Goal: Information Seeking & Learning: Learn about a topic

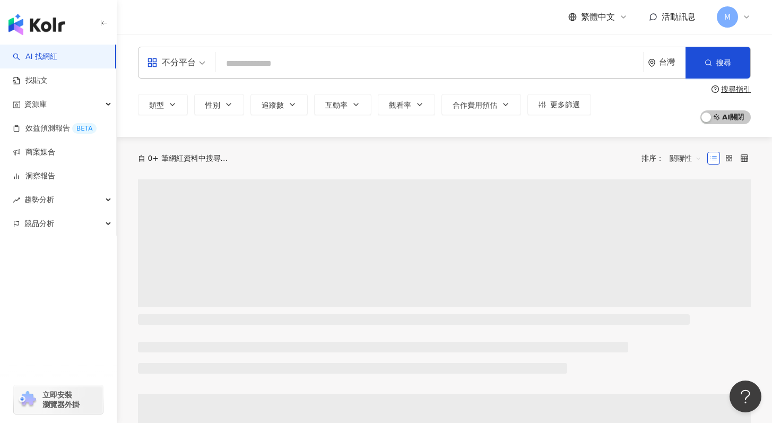
click at [475, 63] on input "search" at bounding box center [429, 64] width 419 height 20
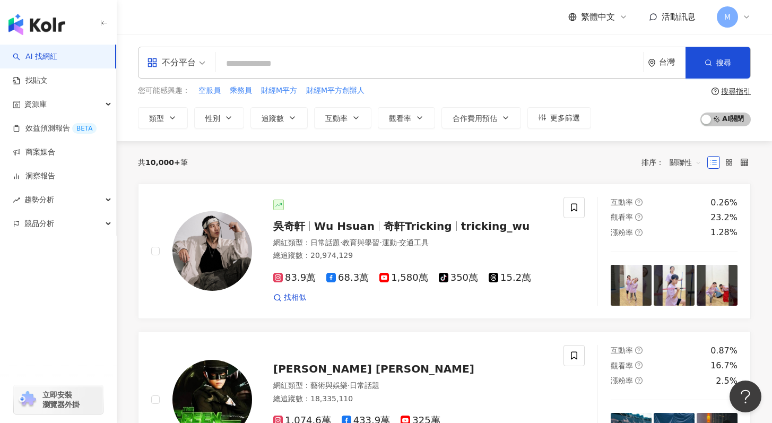
click at [278, 65] on input "search" at bounding box center [429, 64] width 419 height 20
paste input "**********"
type input "**********"
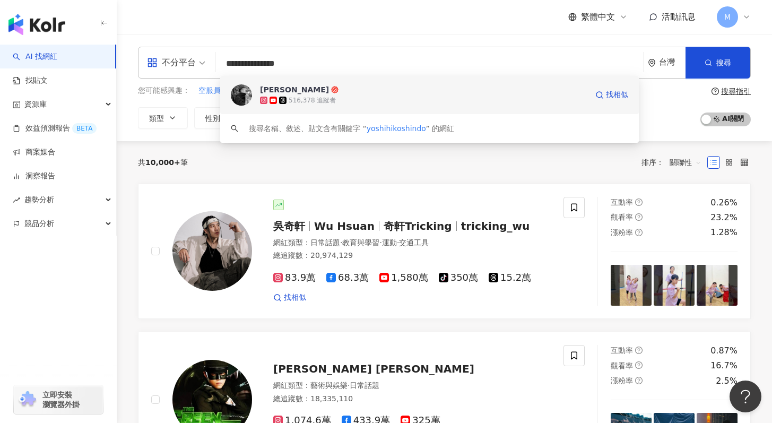
click at [403, 98] on div "516,378 追蹤者" at bounding box center [423, 100] width 327 height 11
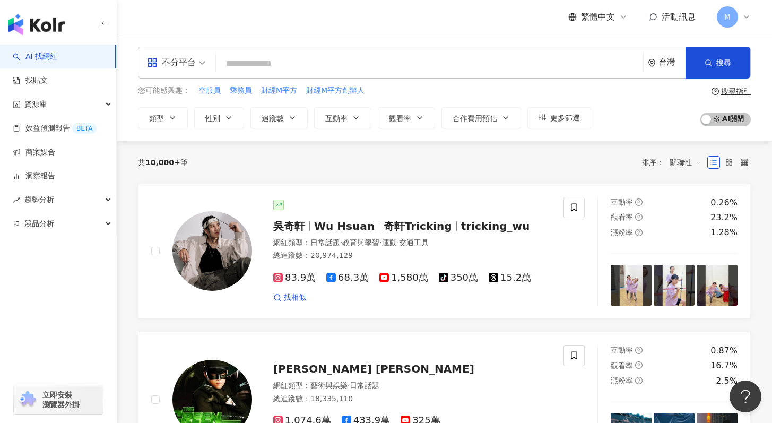
click at [507, 58] on input "search" at bounding box center [429, 64] width 419 height 20
paste input "**********"
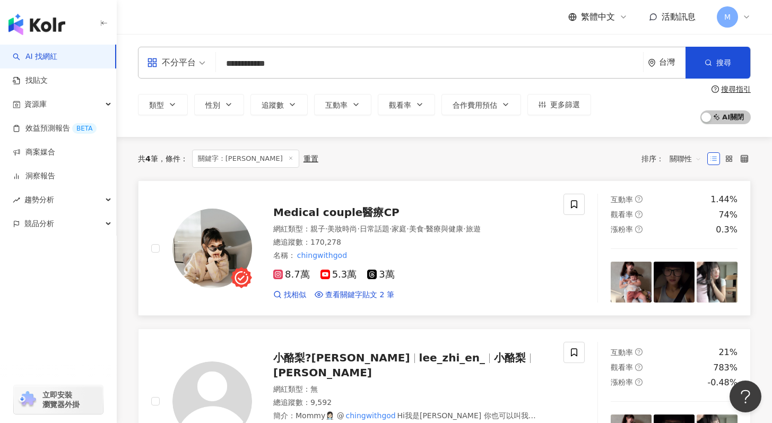
type input "**********"
click at [308, 210] on span "Medical couple醫療CP" at bounding box center [336, 212] width 126 height 13
click at [414, 213] on div "Medical couple醫療CP" at bounding box center [411, 212] width 277 height 15
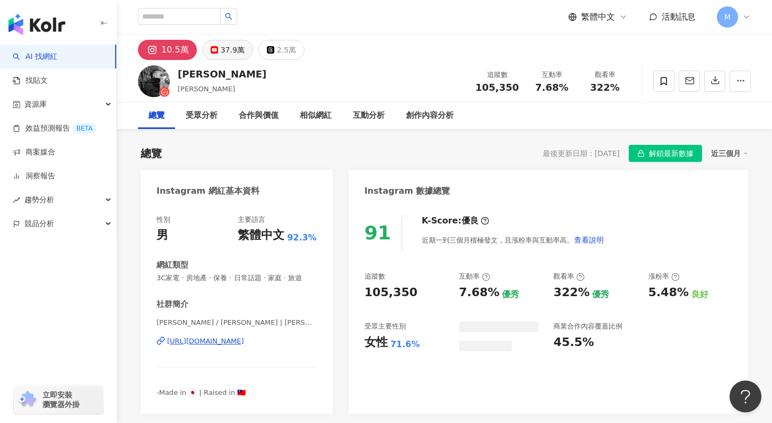
click at [216, 54] on button "37.9萬" at bounding box center [227, 50] width 51 height 20
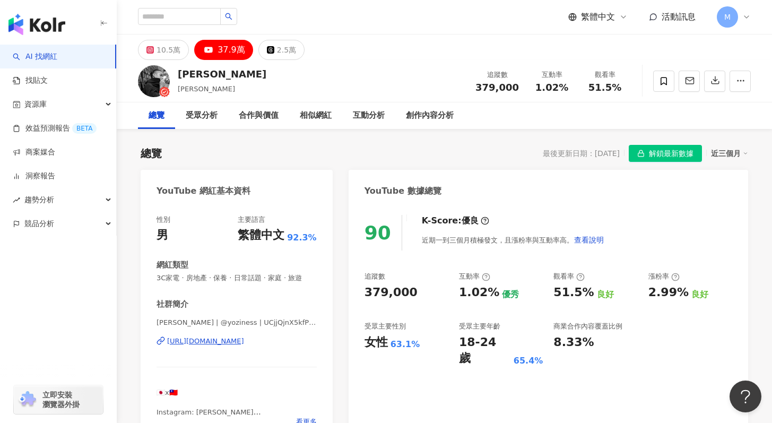
click at [677, 153] on span "解鎖最新數據" at bounding box center [671, 153] width 45 height 17
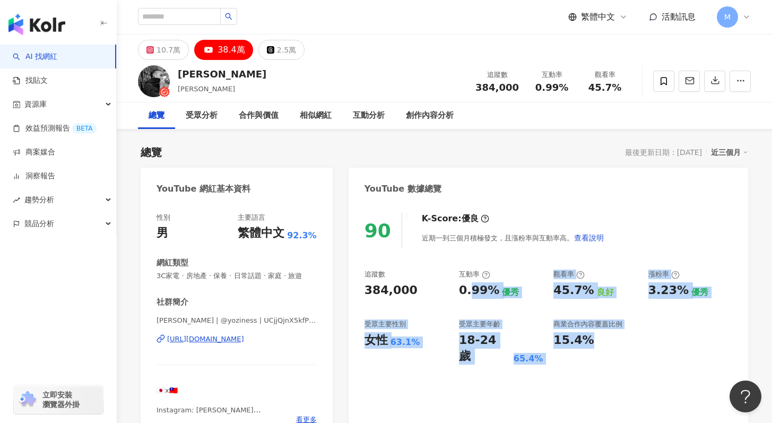
drag, startPoint x: 472, startPoint y: 295, endPoint x: 632, endPoint y: 352, distance: 169.5
click at [631, 350] on div "90 K-Score : 優良 近期一到三個月積極發文，且漲粉率與互動率高。 查看說明 追蹤數 384,000 互動率 0.99% 優秀 觀看率 45.7% …" at bounding box center [549, 321] width 400 height 238
click at [632, 353] on div "90 K-Score : 優良 近期一到三個月積極發文，且漲粉率與互動率高。 查看說明 追蹤數 384,000 互動率 0.99% 優秀 觀看率 45.7% …" at bounding box center [549, 321] width 400 height 238
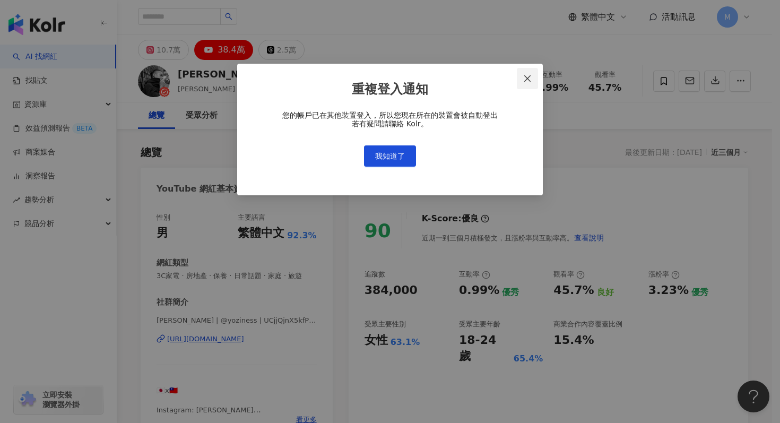
click at [520, 81] on span "Close" at bounding box center [527, 78] width 21 height 8
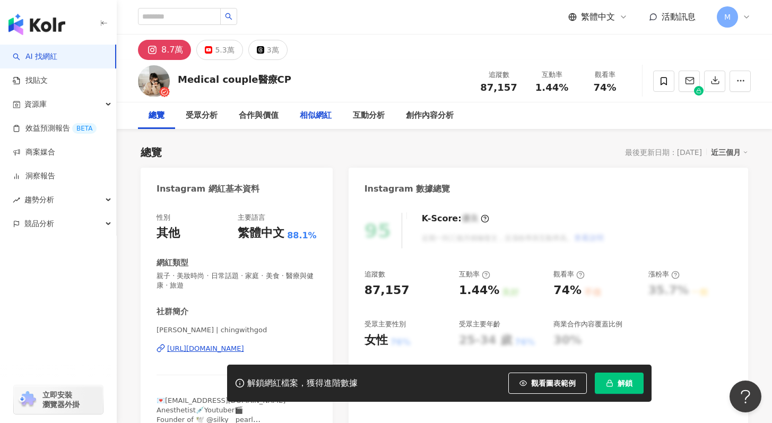
click at [229, 54] on div "5.3萬" at bounding box center [224, 49] width 19 height 15
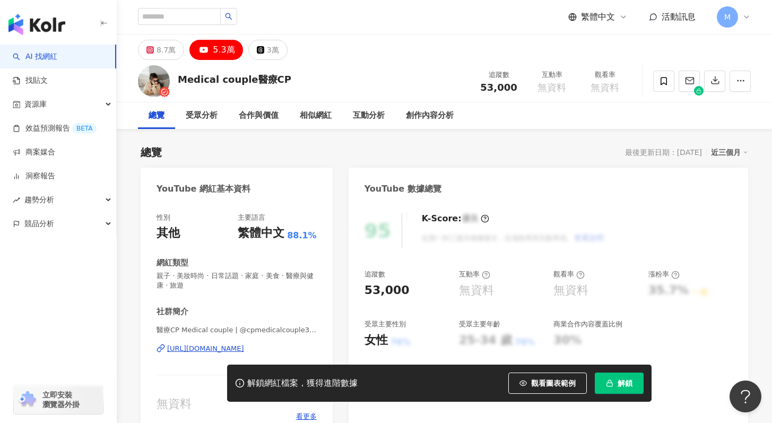
click at [622, 385] on span "解鎖" at bounding box center [625, 383] width 15 height 8
click at [715, 342] on div "追蹤數 53,000 互動率 無資料 觀看率 無資料 漲粉率 35.7% 一般 受眾主要性別 女性 76% 受眾主要年齡 25-34 歲 76% 商業合作內容…" at bounding box center [549, 309] width 368 height 79
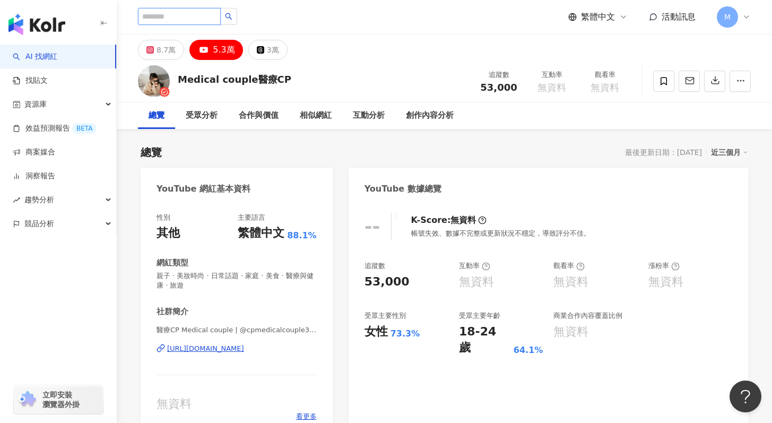
click at [196, 15] on input "search" at bounding box center [179, 16] width 83 height 17
paste input "**********"
type input "**********"
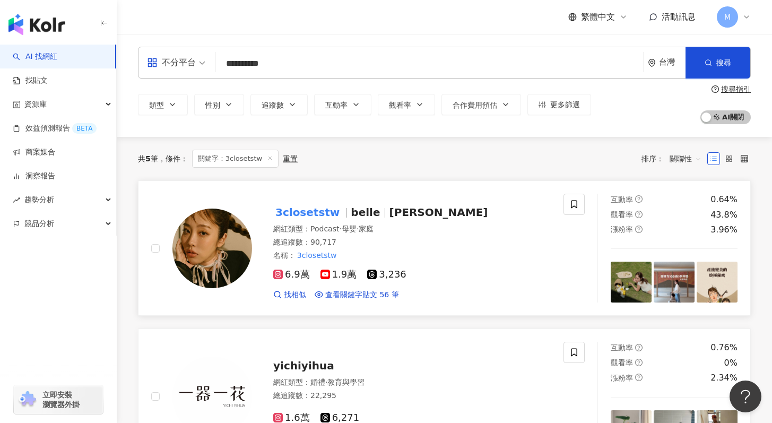
click at [460, 235] on div "網紅類型 ： Podcast · 母嬰 · 家庭 總追蹤數 ： 90,717 名稱 ： 3closetstw" at bounding box center [411, 242] width 277 height 37
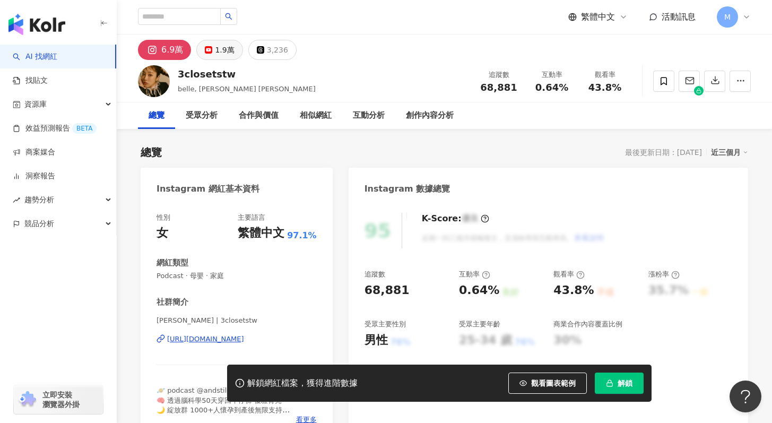
click at [220, 54] on div "1.9萬" at bounding box center [224, 49] width 19 height 15
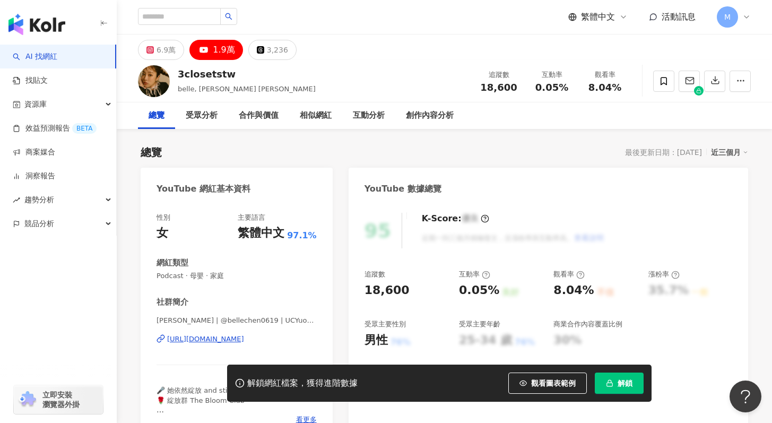
click at [620, 386] on span "解鎖" at bounding box center [625, 383] width 15 height 8
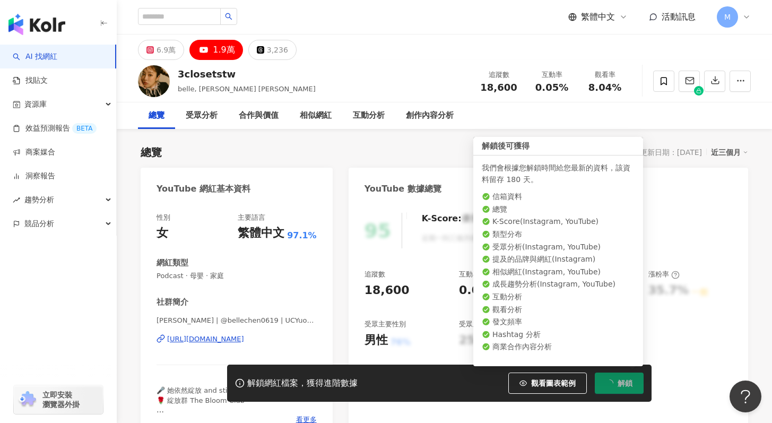
click at [609, 382] on icon "loading" at bounding box center [609, 382] width 9 height 9
click at [627, 374] on button "解鎖" at bounding box center [619, 382] width 49 height 21
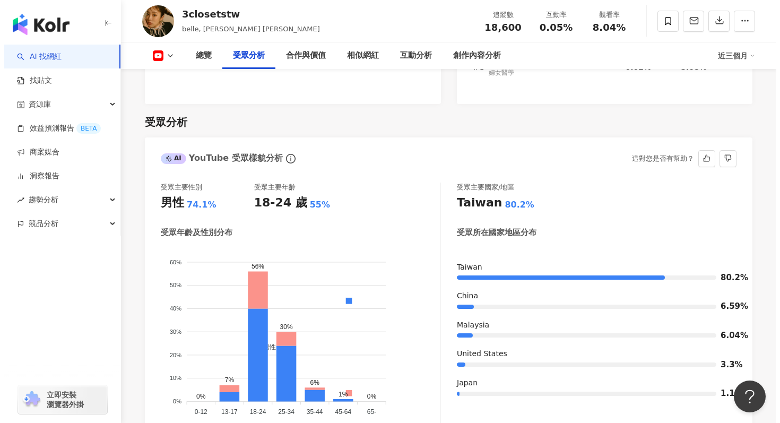
scroll to position [930, 0]
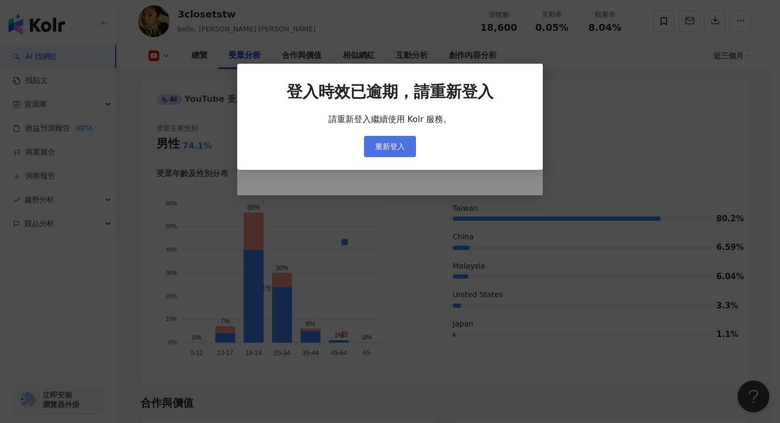
click at [405, 146] on button "重新登入" at bounding box center [390, 146] width 52 height 21
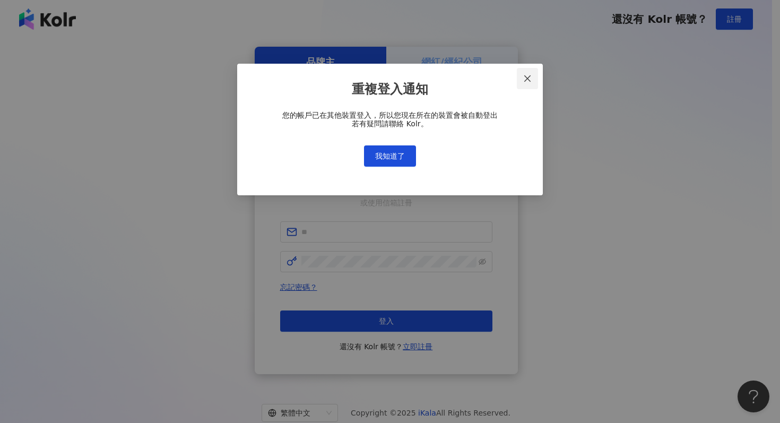
click at [528, 82] on icon "close" at bounding box center [527, 78] width 8 height 8
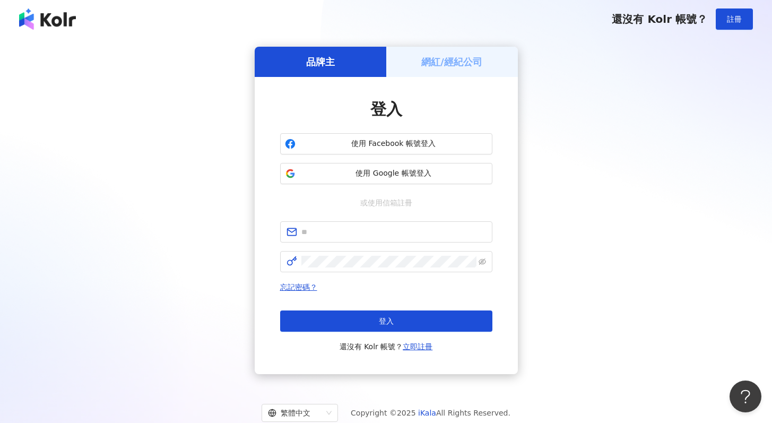
click at [335, 220] on div "登入 使用 Facebook 帳號登入 使用 Google 帳號登入 或使用信箱註冊 忘記密碼？ 登入 還沒有 Kolr 帳號？ 立即註冊" at bounding box center [386, 225] width 212 height 255
click at [332, 224] on span at bounding box center [386, 231] width 212 height 21
click at [333, 236] on input "text" at bounding box center [393, 232] width 185 height 12
type input "**********"
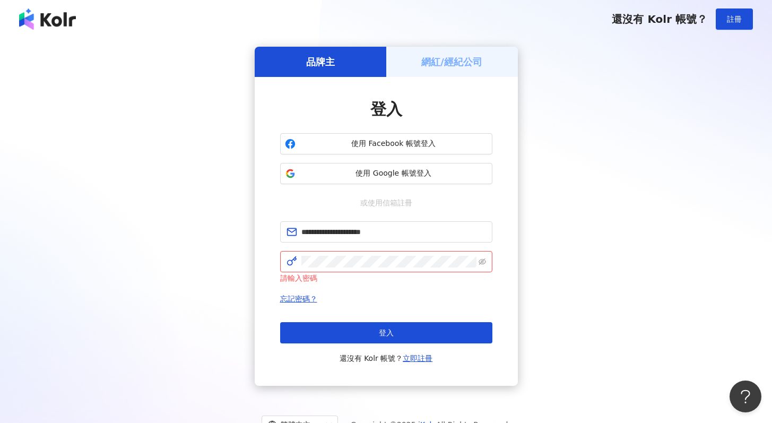
click at [339, 332] on button "登入" at bounding box center [386, 332] width 212 height 21
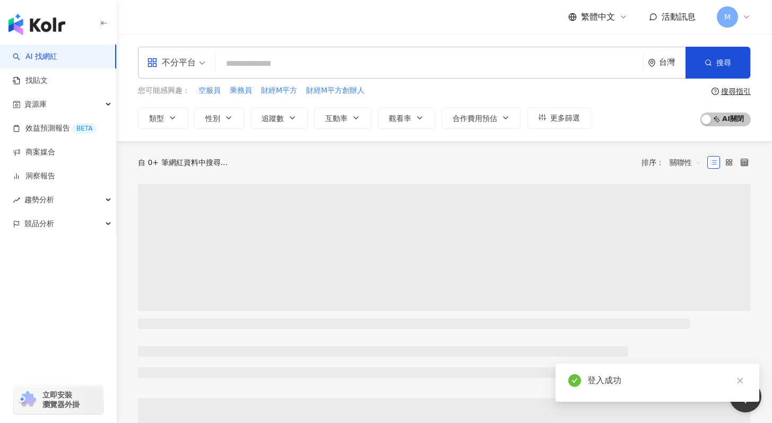
click at [344, 67] on input "search" at bounding box center [429, 64] width 419 height 20
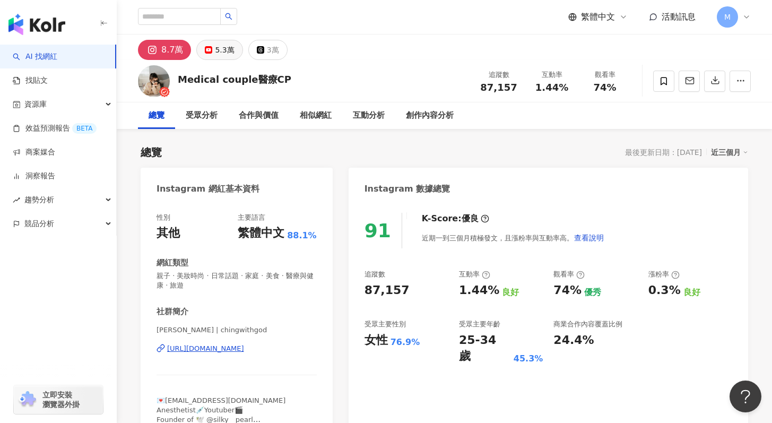
click at [215, 47] on div "5.3萬" at bounding box center [224, 49] width 19 height 15
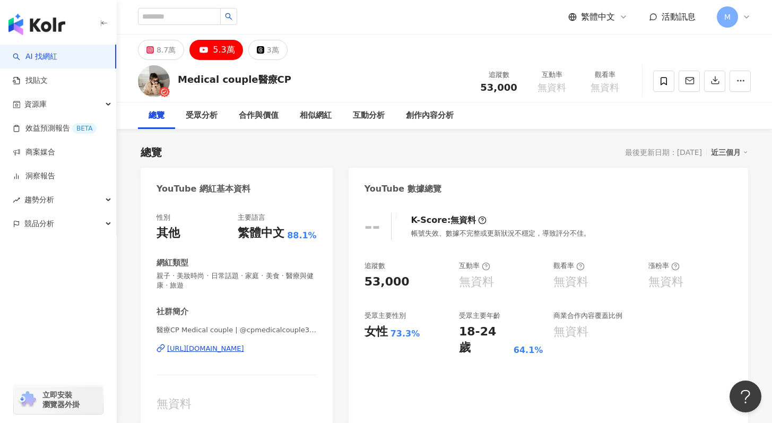
click at [734, 17] on span "M" at bounding box center [727, 16] width 21 height 21
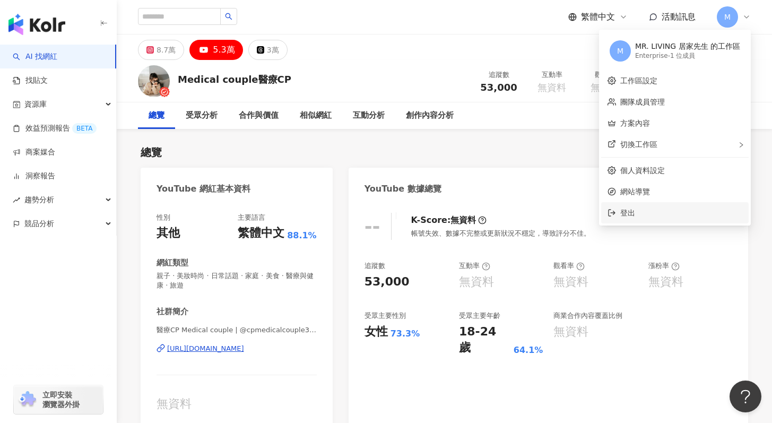
click at [671, 210] on span "登出" at bounding box center [681, 213] width 122 height 12
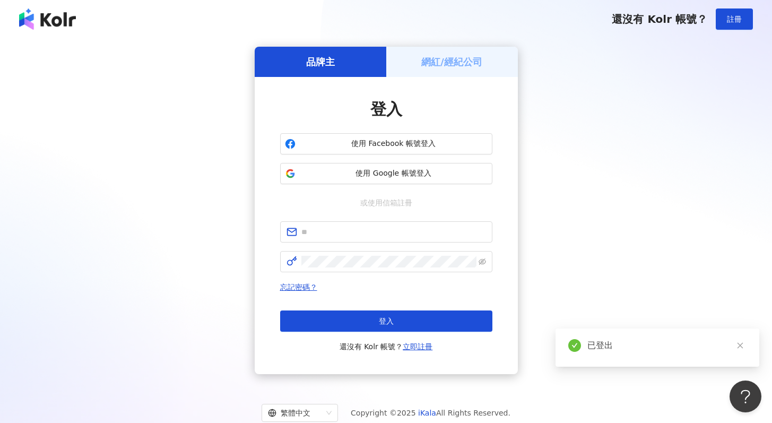
click at [685, 251] on div "品牌主 網紅/經紀公司 登入 使用 Facebook 帳號登入 使用 Google 帳號登入 或使用信箱註冊 忘記密碼？ 登入 還沒有 Kolr 帳號？ 立即…" at bounding box center [386, 210] width 747 height 327
